Goal: Check status: Check status

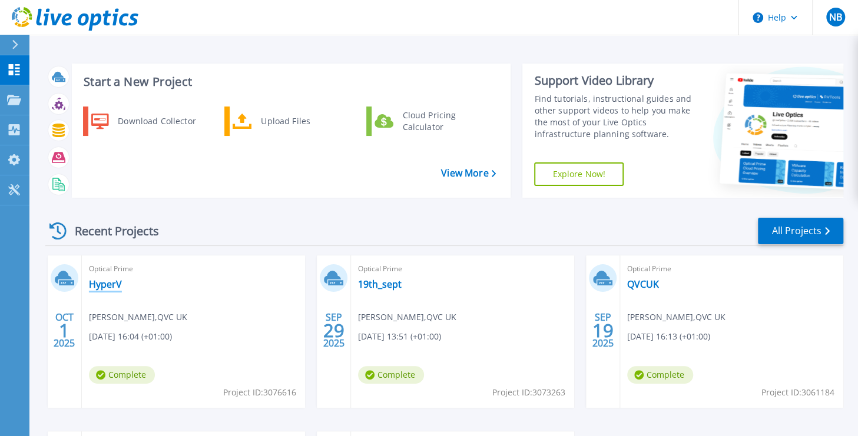
click at [97, 283] on link "HyperV" at bounding box center [105, 284] width 33 height 12
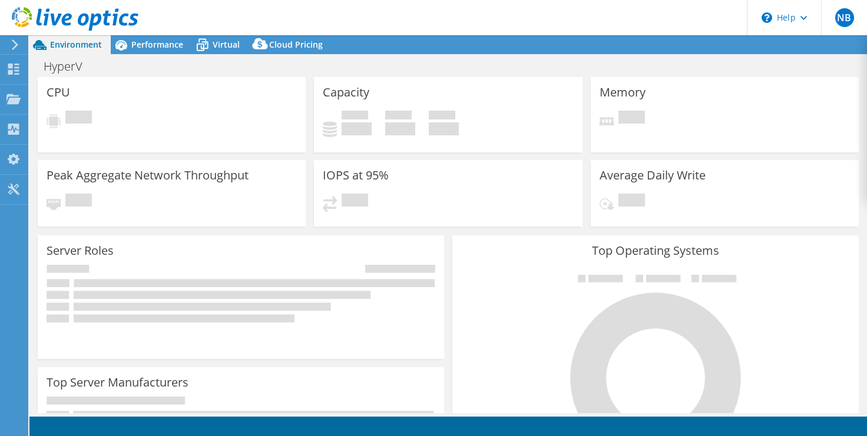
select select "USD"
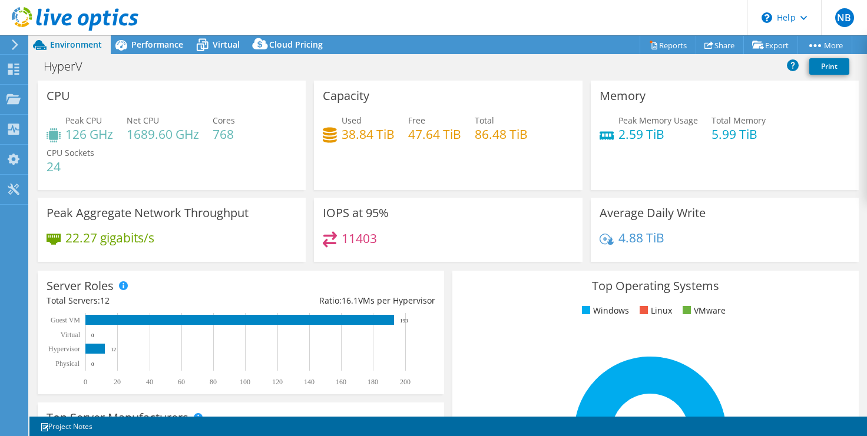
click at [702, 18] on header "NB End User Naveen Banga naveen.banga@qvc.com QVC UK My Profile Log Out \n Help…" at bounding box center [433, 17] width 867 height 35
click at [19, 69] on icon at bounding box center [13, 69] width 14 height 11
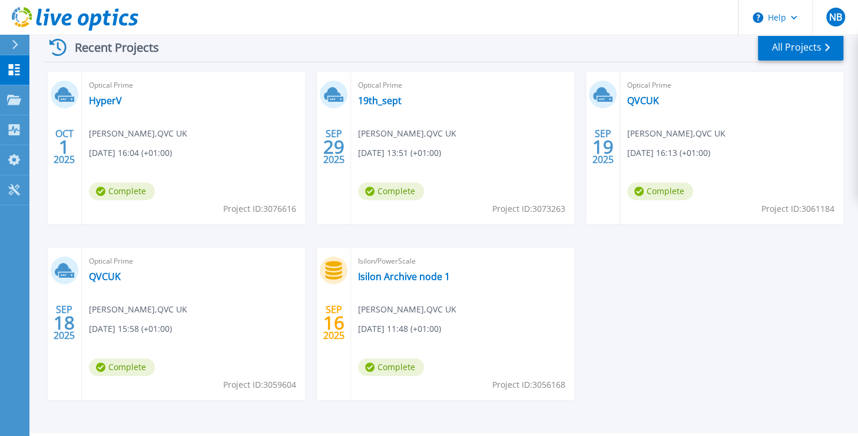
scroll to position [184, 0]
click at [380, 101] on link "19th_sept" at bounding box center [380, 101] width 44 height 12
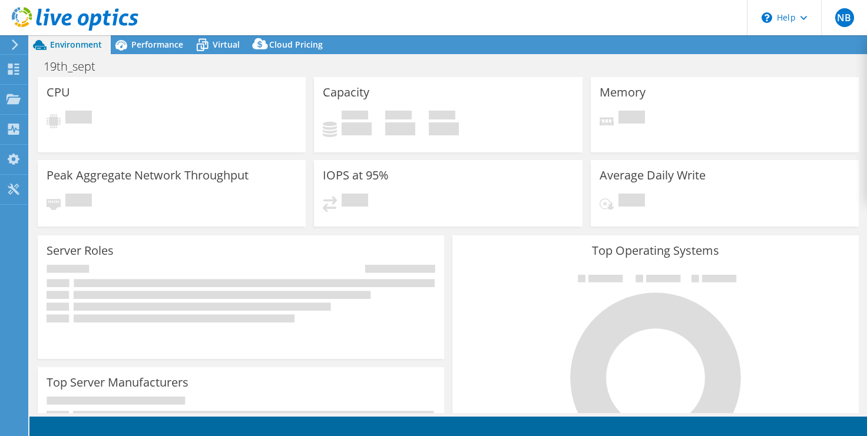
select select "USD"
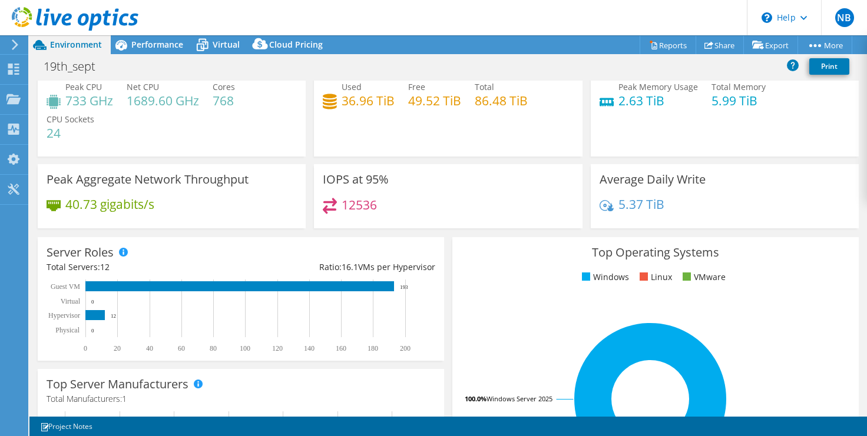
scroll to position [11, 0]
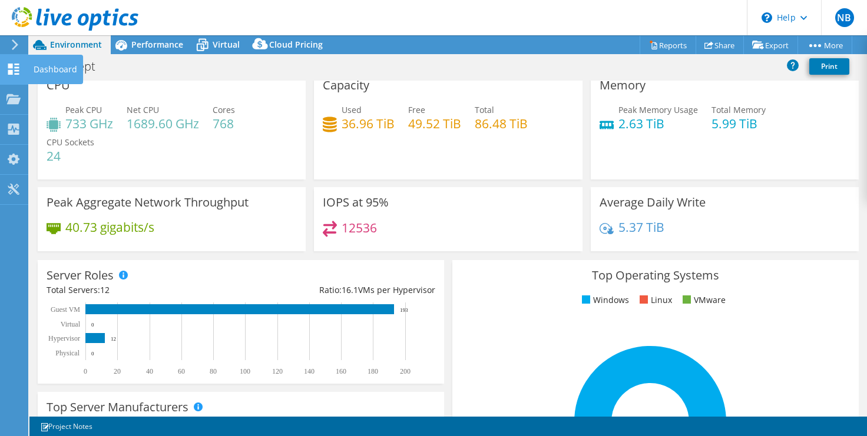
click at [14, 64] on use at bounding box center [13, 69] width 11 height 11
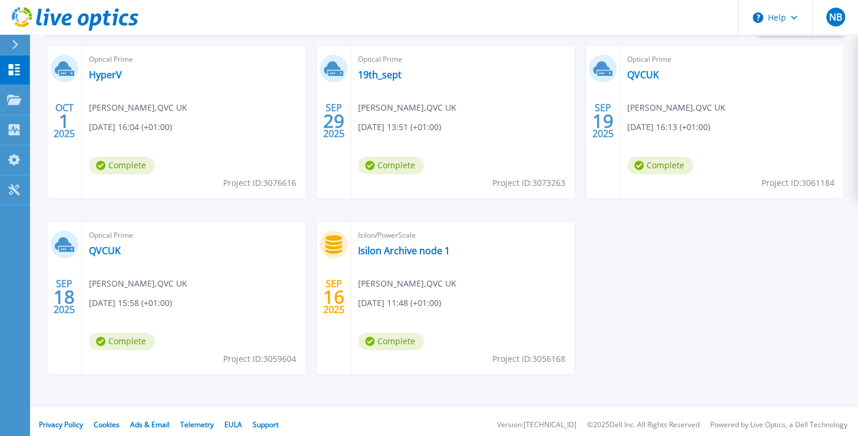
scroll to position [215, 0]
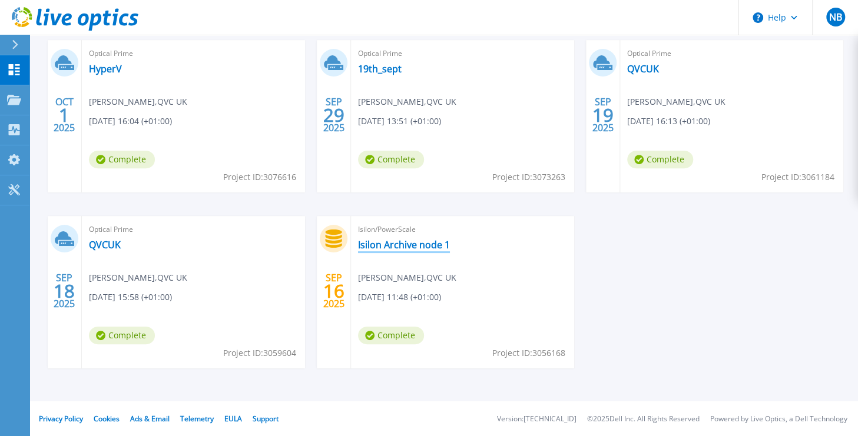
click at [377, 244] on link "Isilon Archive node 1" at bounding box center [404, 245] width 92 height 12
